Goal: Check status: Check status

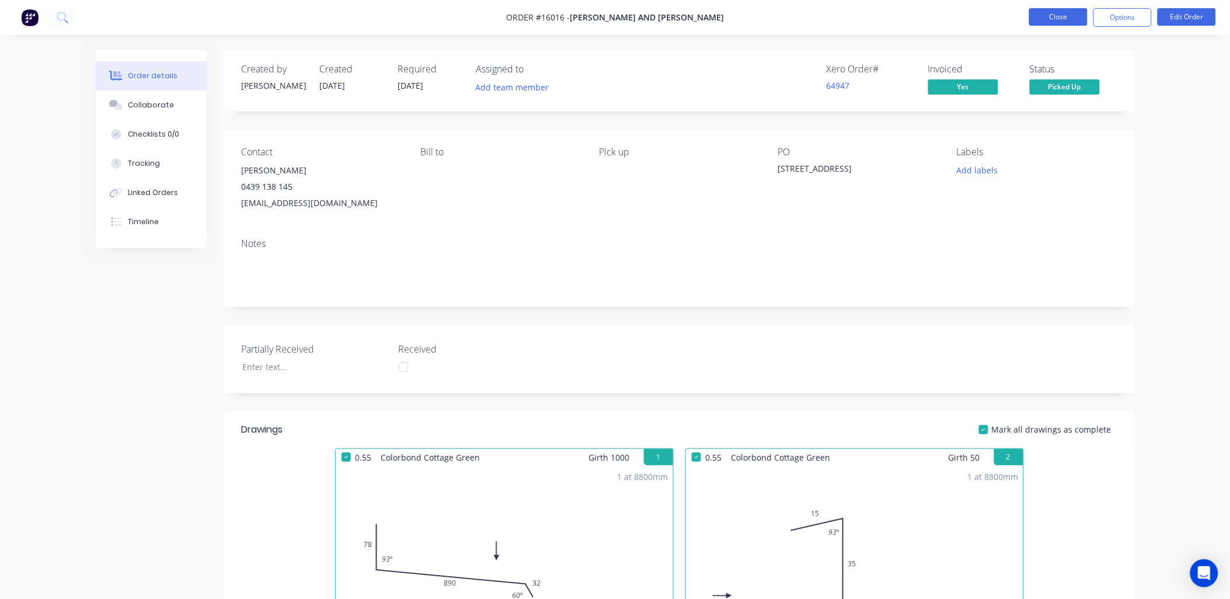
click at [1046, 8] on button "Close" at bounding box center [1058, 17] width 58 height 18
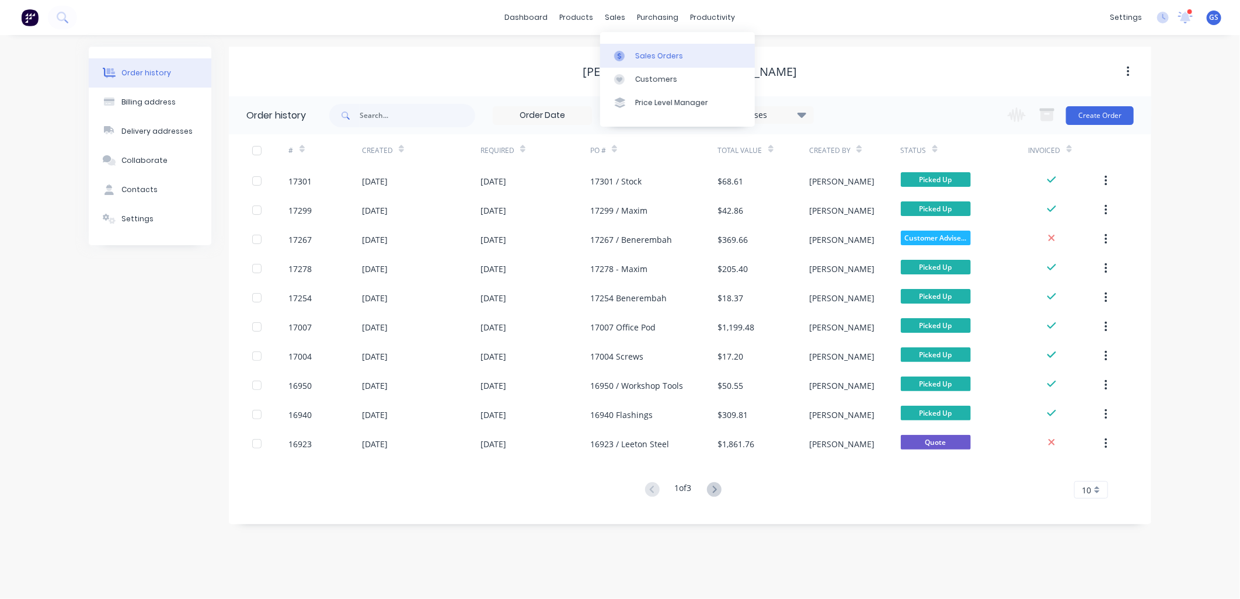
click at [642, 63] on link "Sales Orders" at bounding box center [677, 55] width 155 height 23
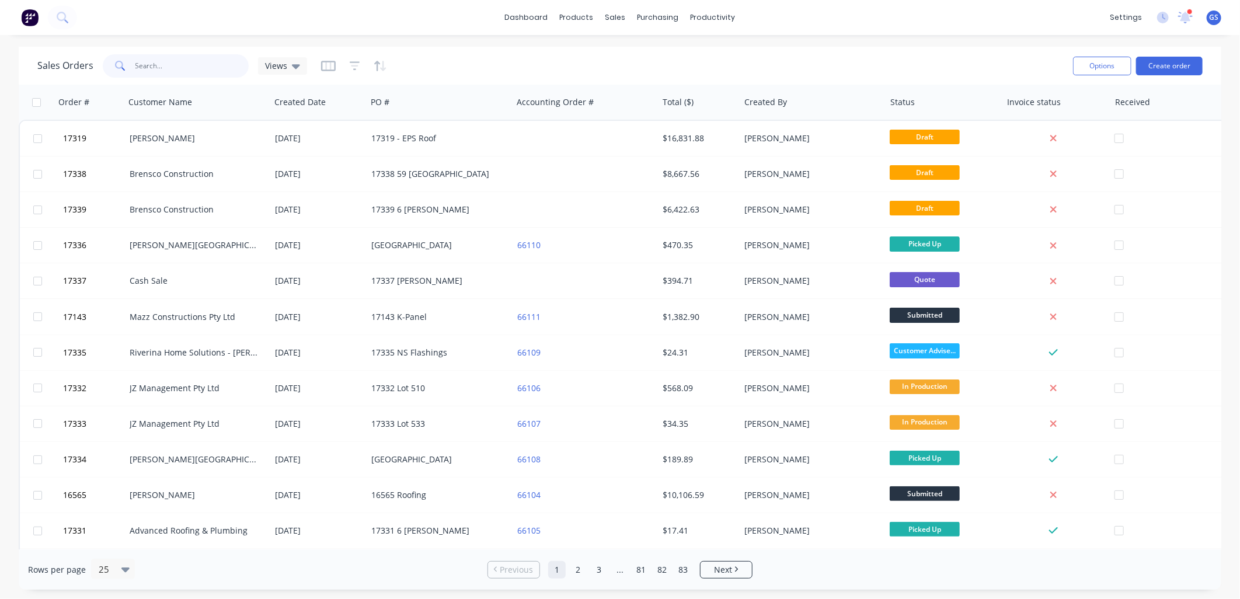
click at [201, 59] on input "text" at bounding box center [192, 65] width 114 height 23
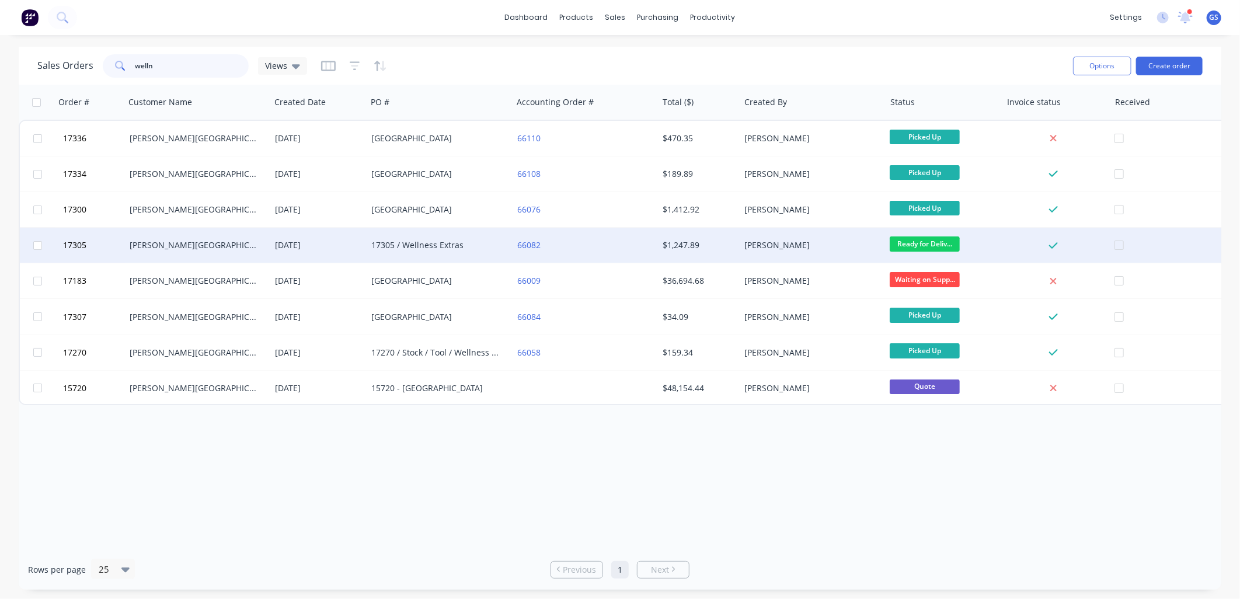
type input "welln"
click at [462, 248] on div "17305 / Wellness Extras" at bounding box center [436, 245] width 130 height 12
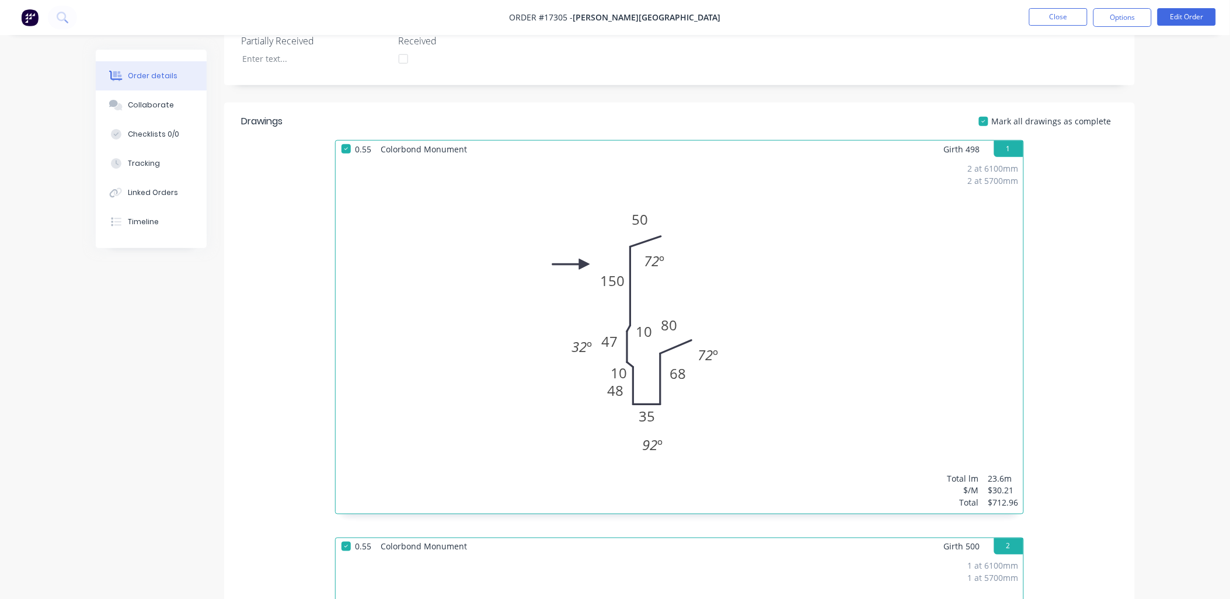
scroll to position [324, 0]
